Goal: Check status: Check status

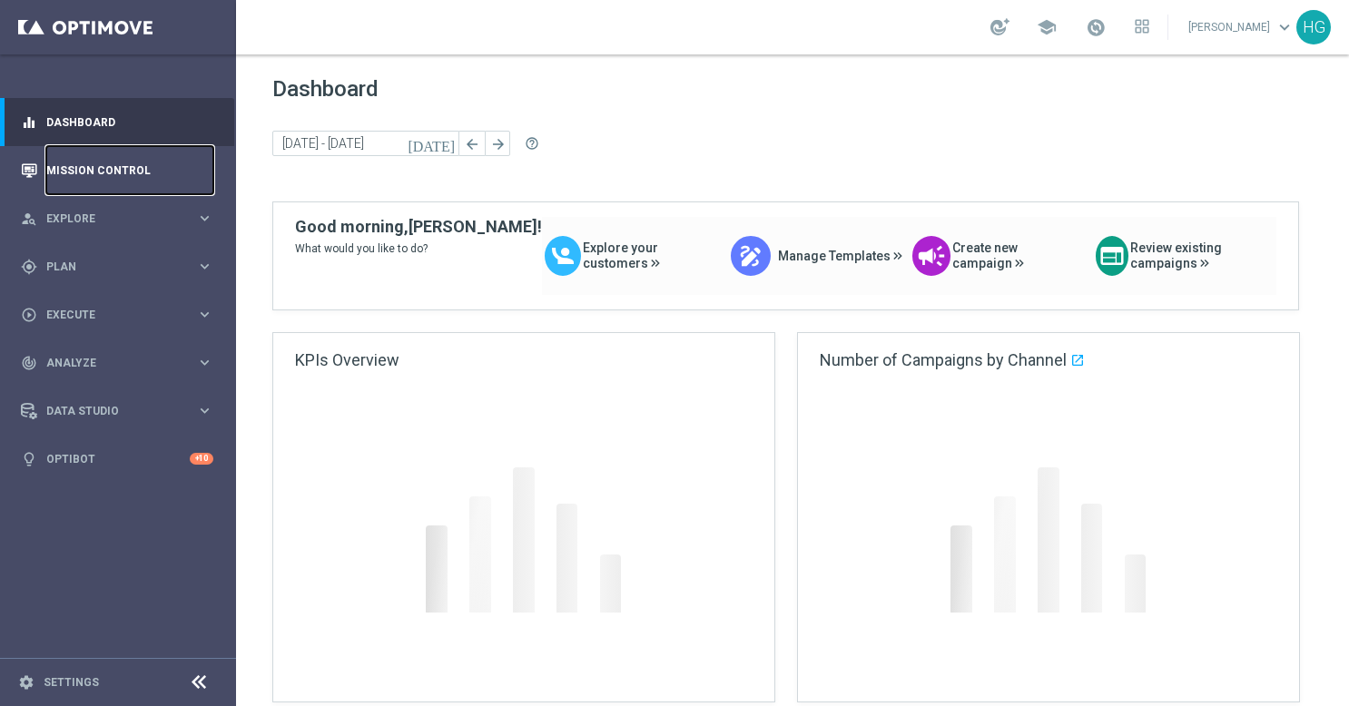
click at [142, 172] on link "Mission Control" at bounding box center [129, 170] width 167 height 48
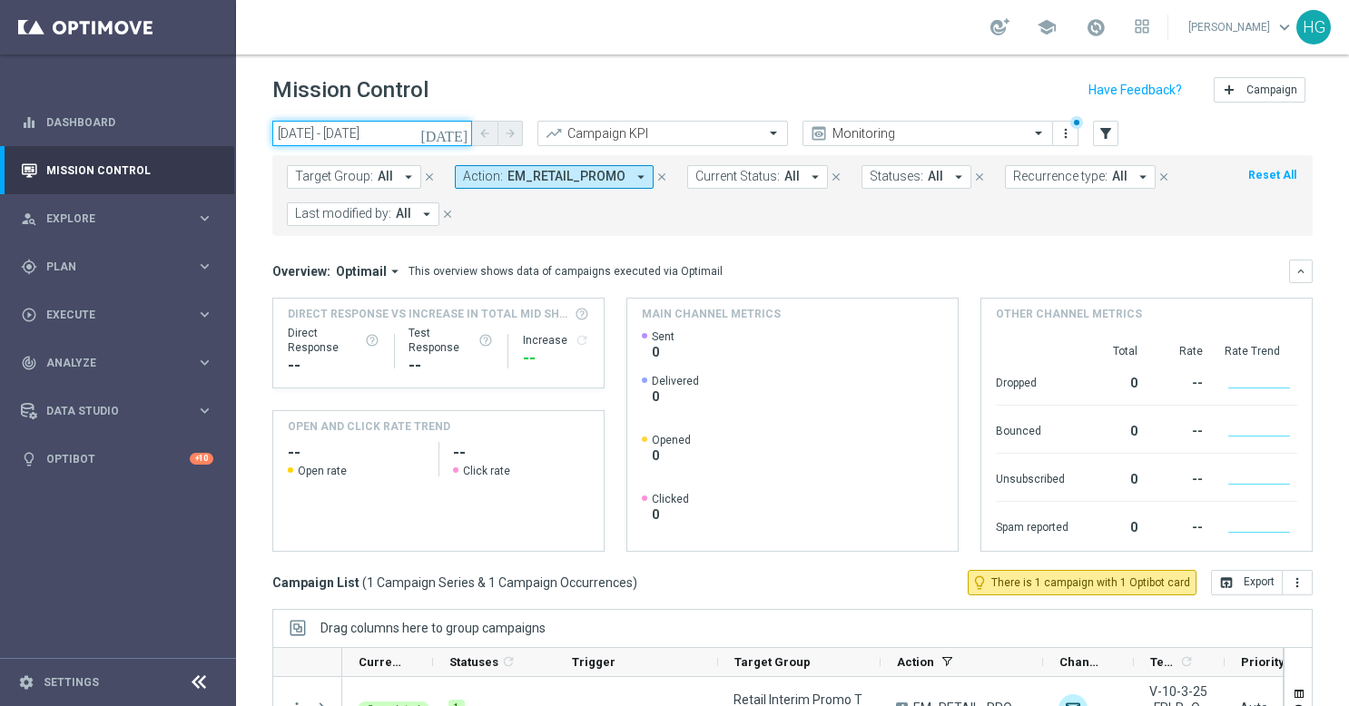
click at [425, 138] on input "[DATE] - [DATE]" at bounding box center [372, 133] width 200 height 25
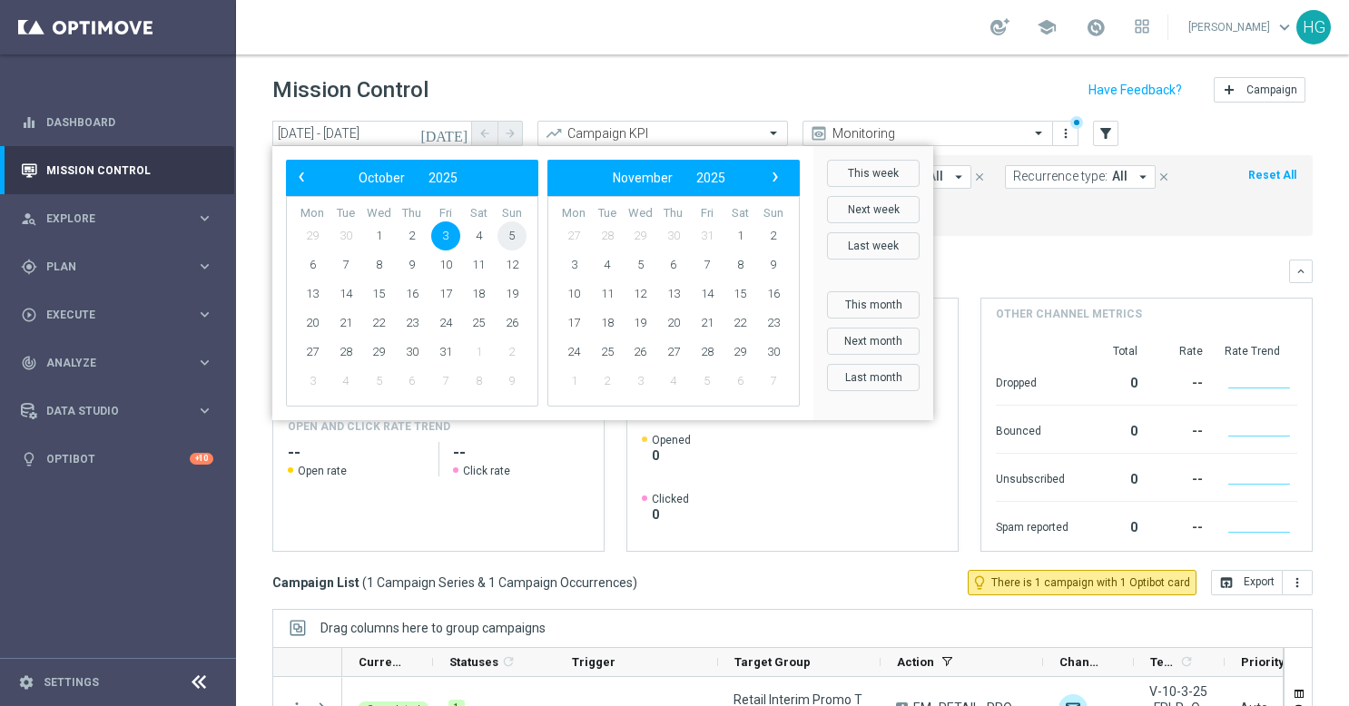
click at [519, 241] on span "5" at bounding box center [512, 236] width 29 height 29
click at [503, 231] on span "5" at bounding box center [512, 236] width 29 height 29
type input "[DATE] - [DATE]"
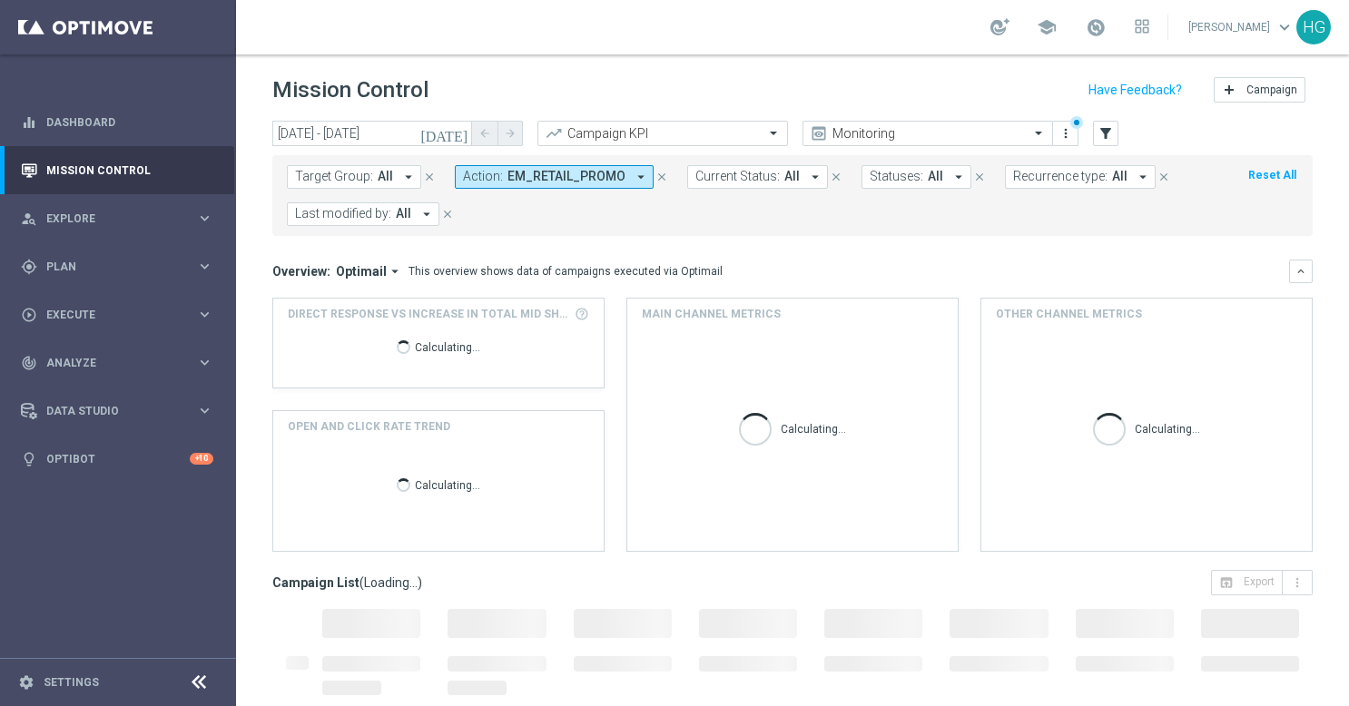
click at [663, 242] on mini-dashboard "Overview: Optimail arrow_drop_down This overview shows data of campaigns execut…" at bounding box center [792, 403] width 1040 height 334
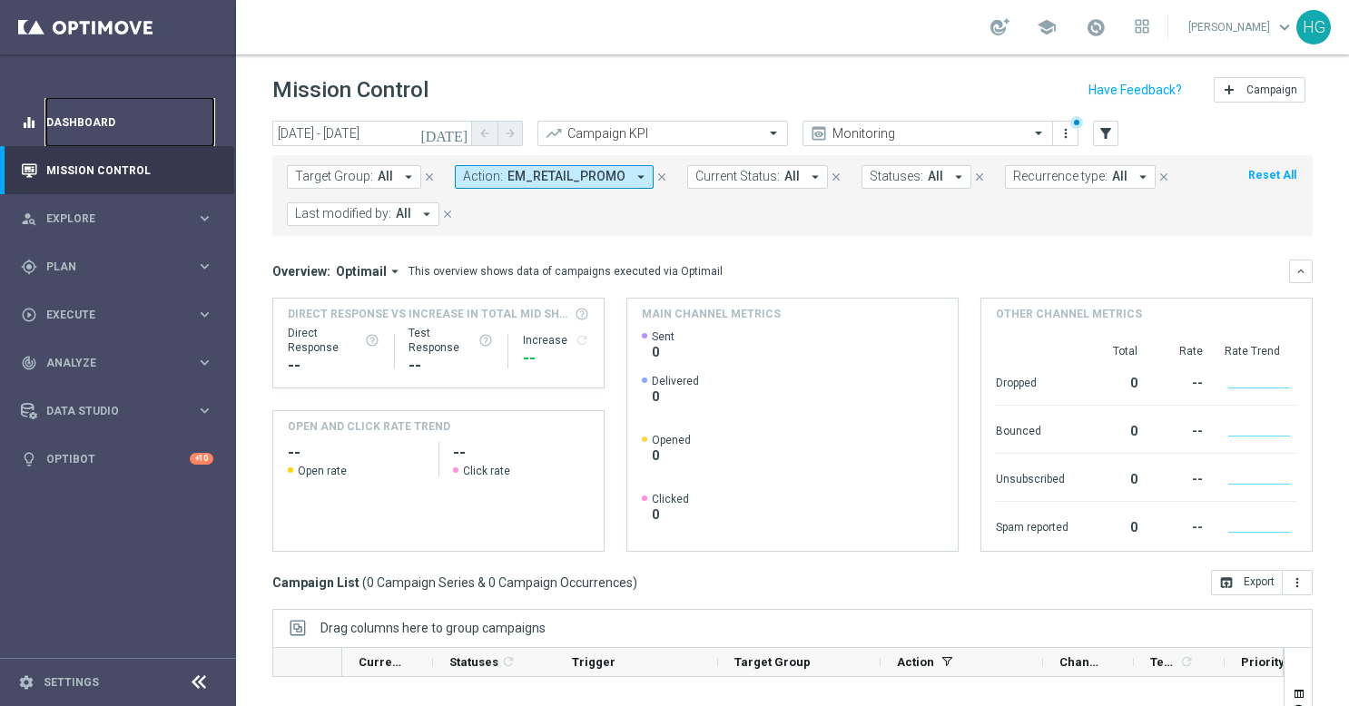
click at [109, 116] on link "Dashboard" at bounding box center [129, 122] width 167 height 48
